Goal: Browse casually: Explore the website without a specific task or goal

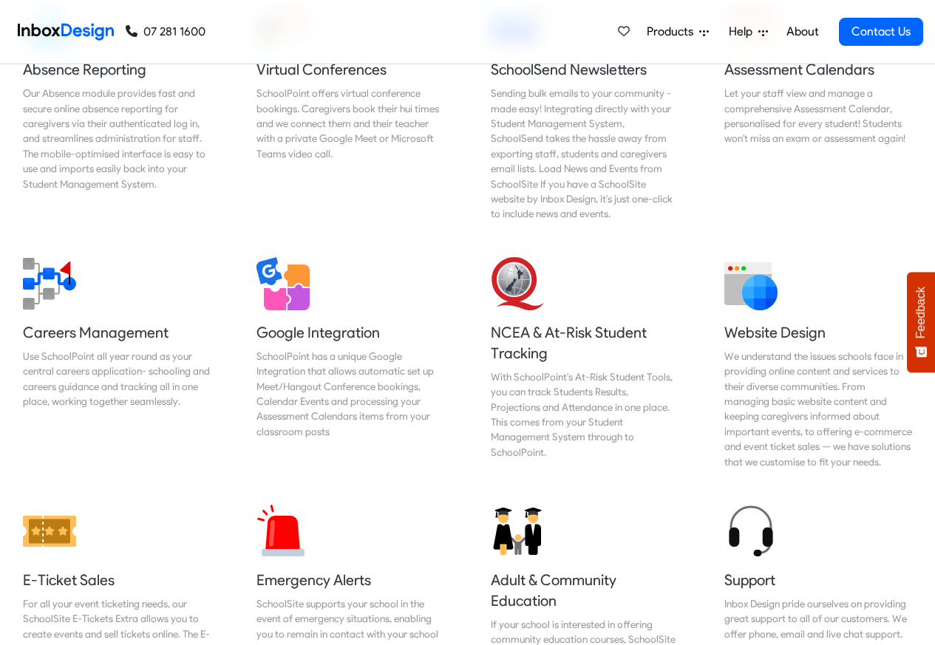
scroll to position [1596, 0]
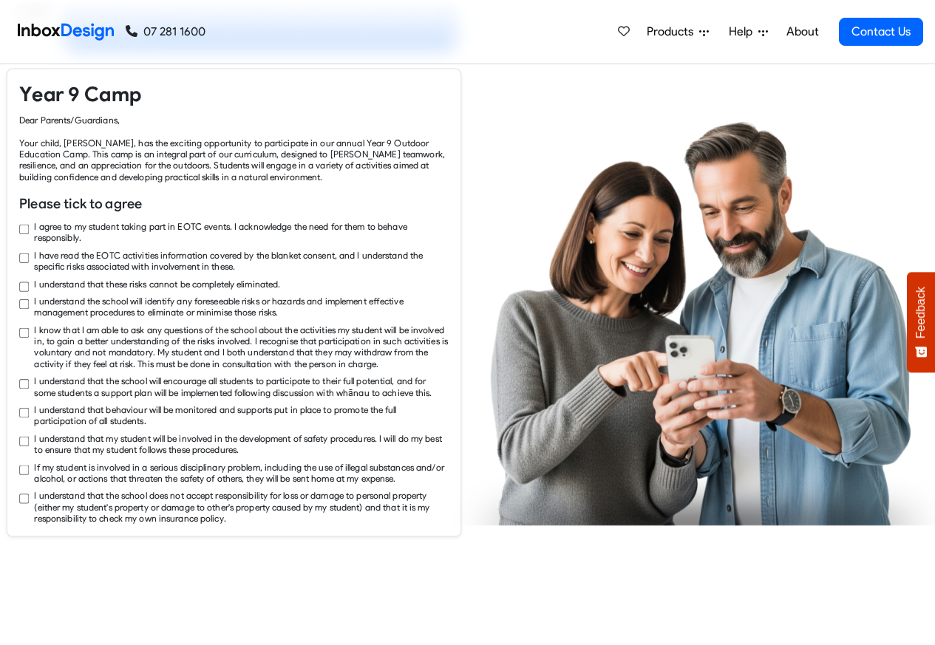
checkbox input "true"
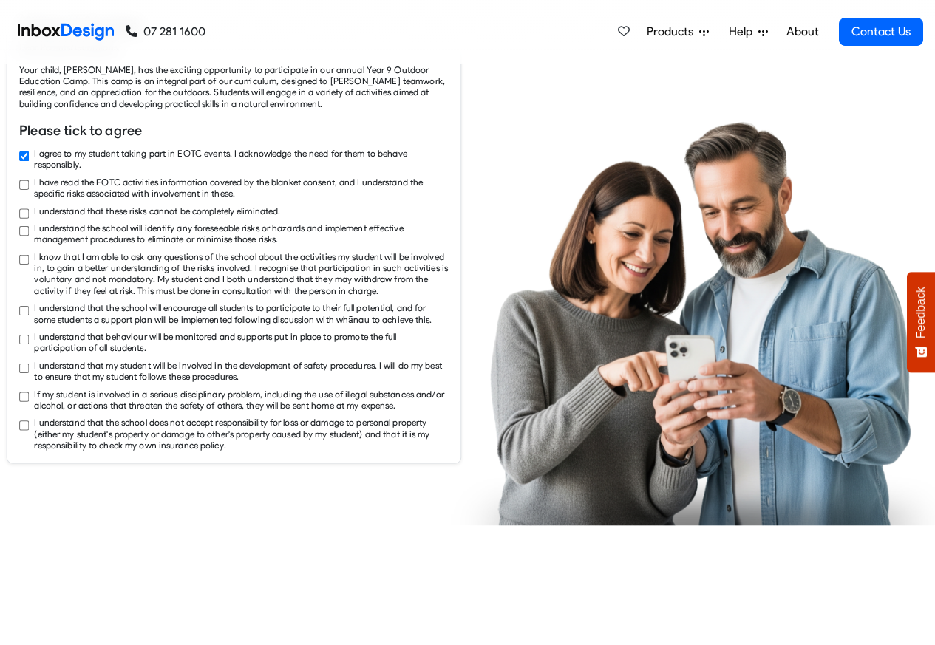
checkbox input "true"
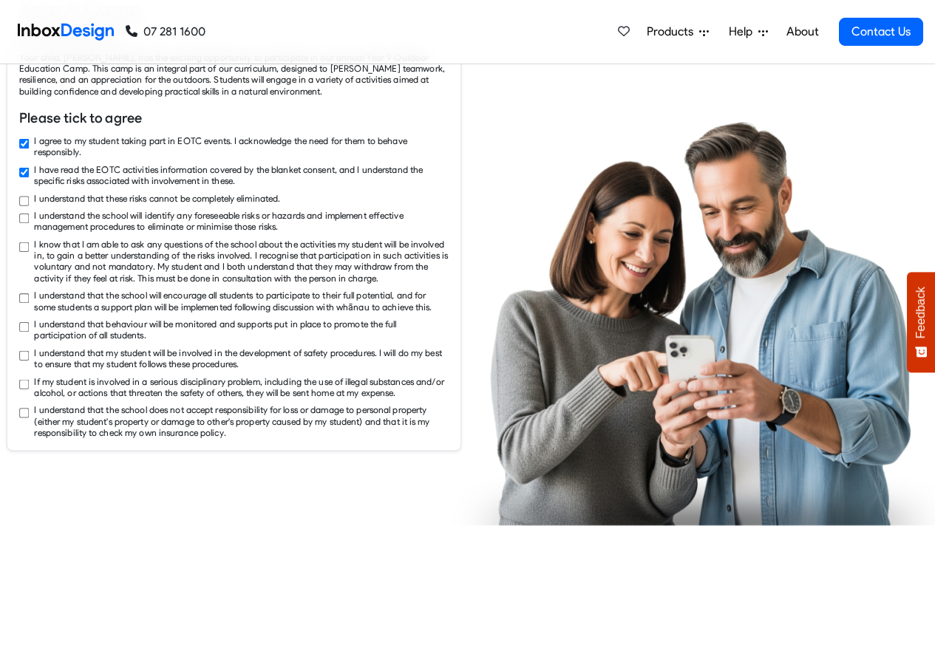
checkbox input "true"
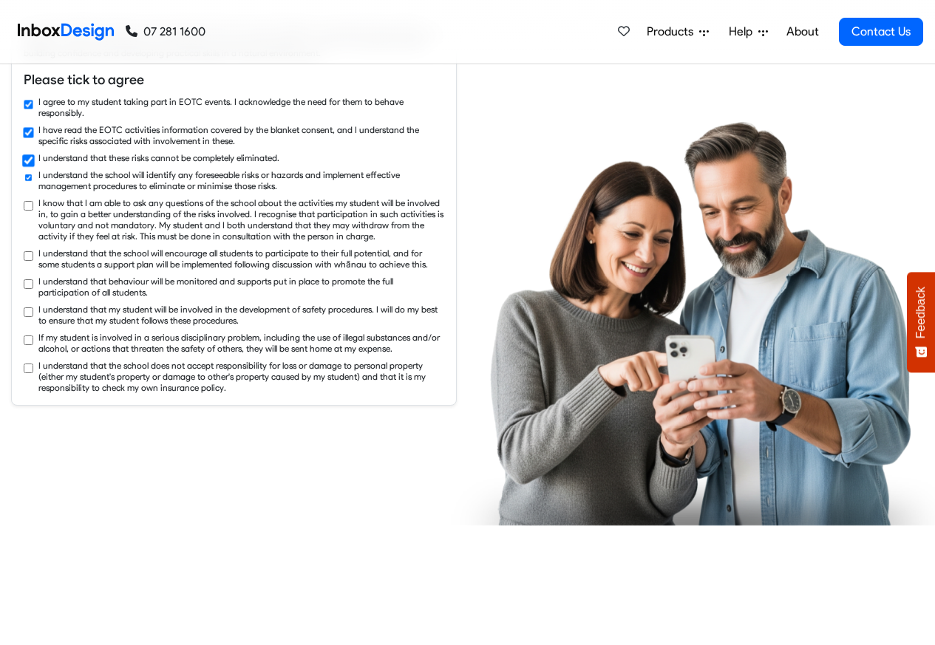
checkbox input "true"
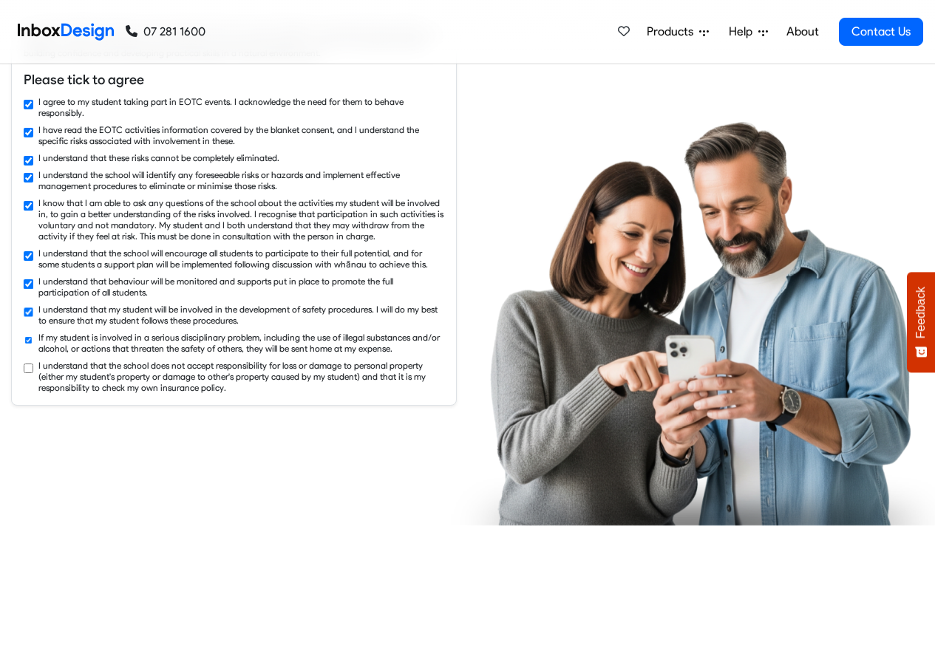
checkbox input "true"
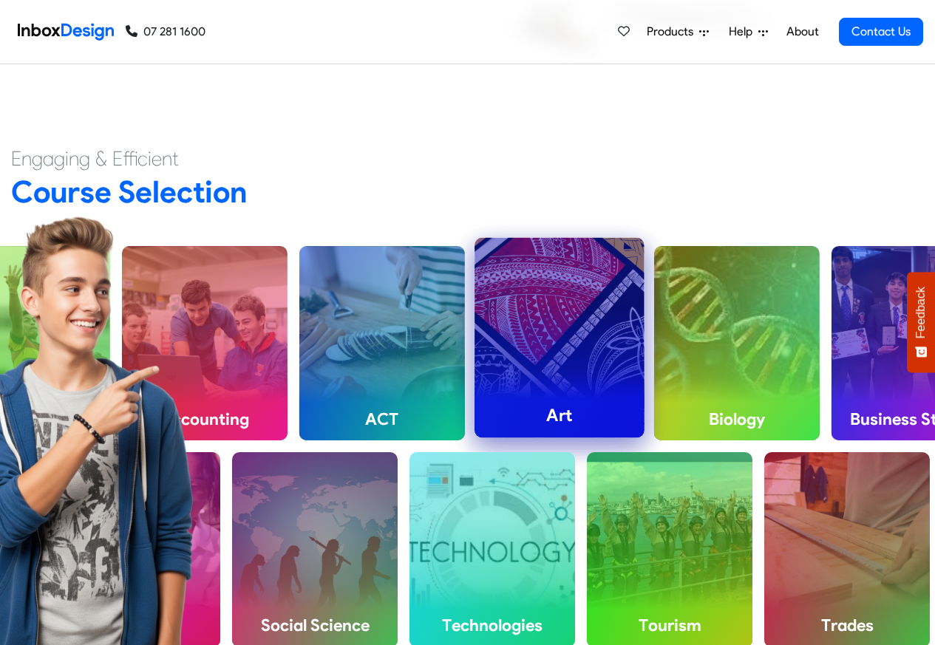
scroll to position [3989, 0]
